Goal: Task Accomplishment & Management: Manage account settings

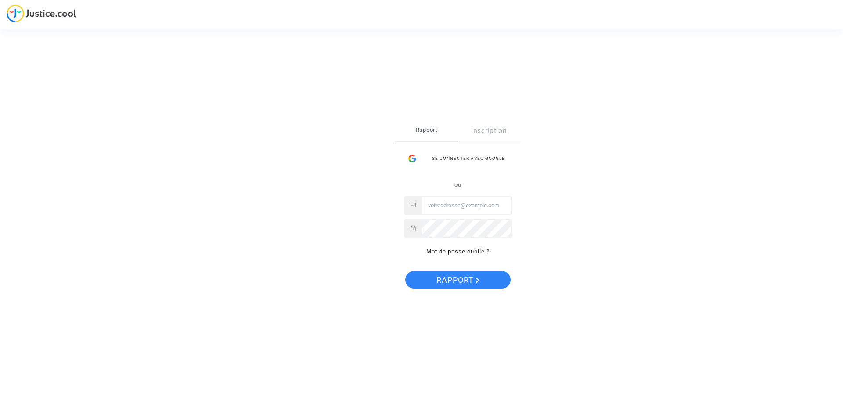
type input "[EMAIL_ADDRESS][DOMAIN_NAME]"
click at [463, 282] on font "Rapport" at bounding box center [455, 279] width 37 height 9
click at [6, 4] on div "Se connecter Rapport Inscription Se connecter avec Google ou mahieux.mireille@o…" at bounding box center [421, 207] width 843 height 415
